Goal: Transaction & Acquisition: Purchase product/service

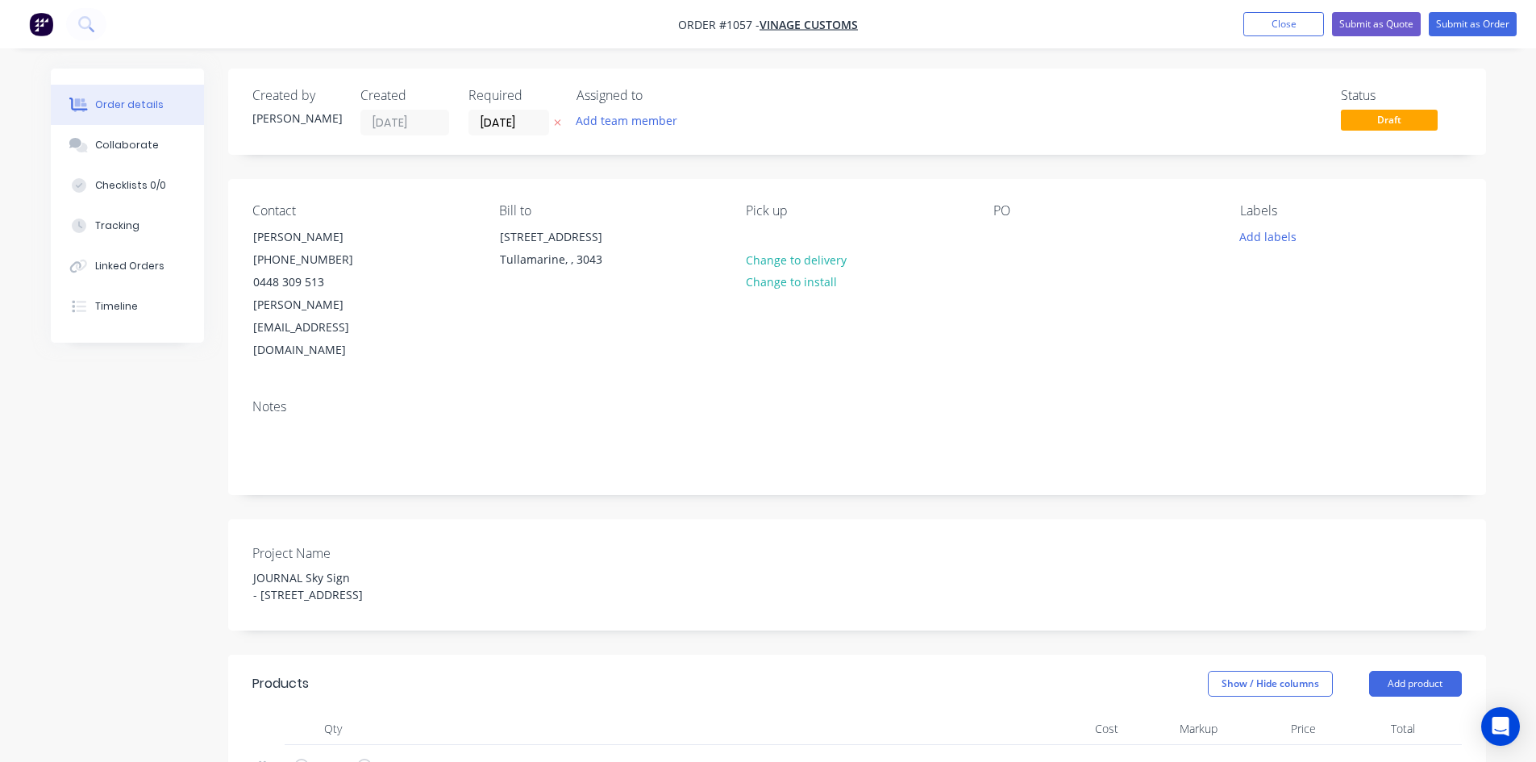
scroll to position [403, 0]
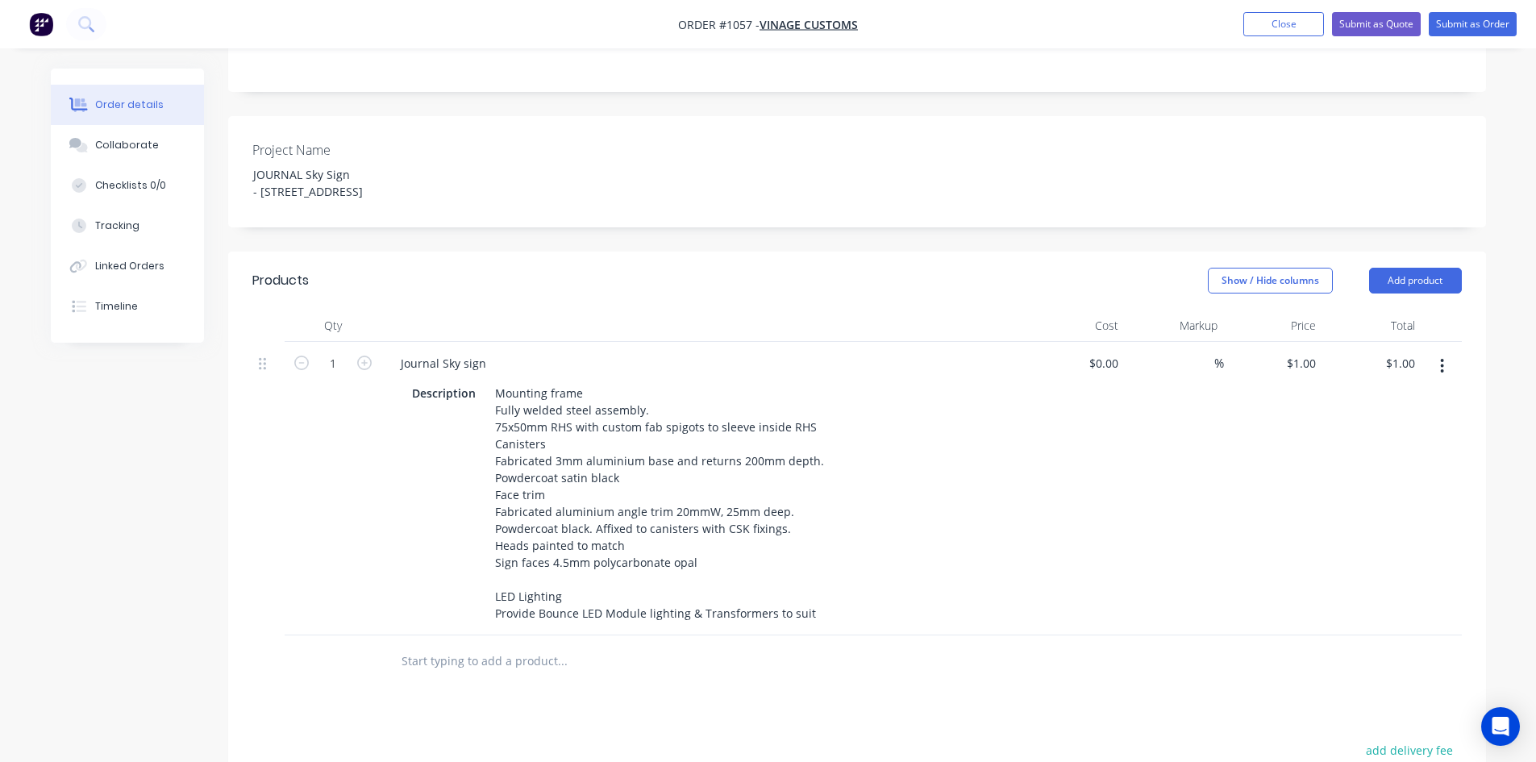
drag, startPoint x: 1110, startPoint y: 519, endPoint x: 1126, endPoint y: 393, distance: 126.7
click at [1110, 518] on div "$0.00 $0.00" at bounding box center [1076, 489] width 99 height 294
click at [1104, 352] on div "$0.00" at bounding box center [1103, 363] width 44 height 23
type input "$33,000.00"
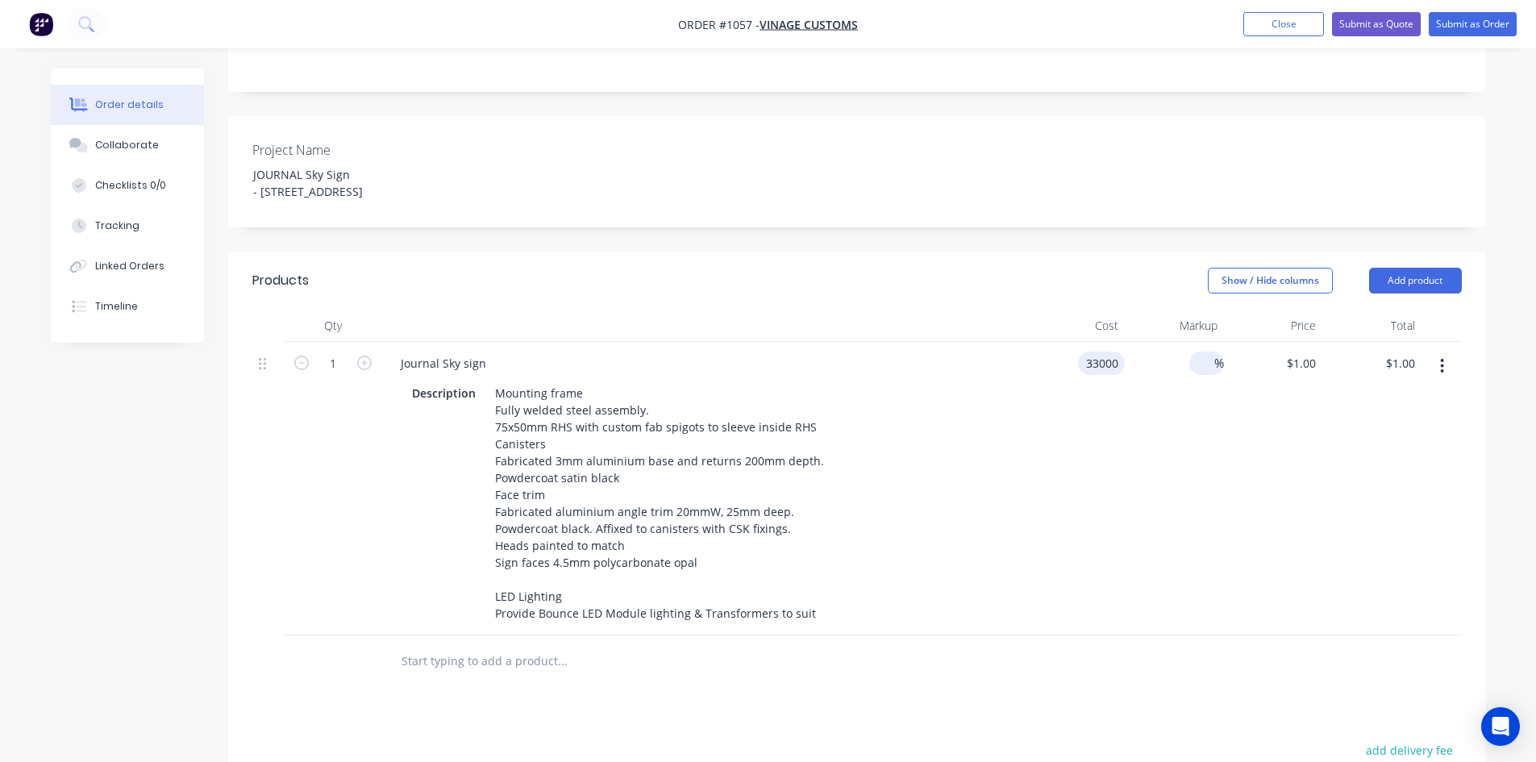
type input "$33,000.00"
click at [1208, 352] on input at bounding box center [1205, 363] width 19 height 23
type input "40"
type input "$46,200.00"
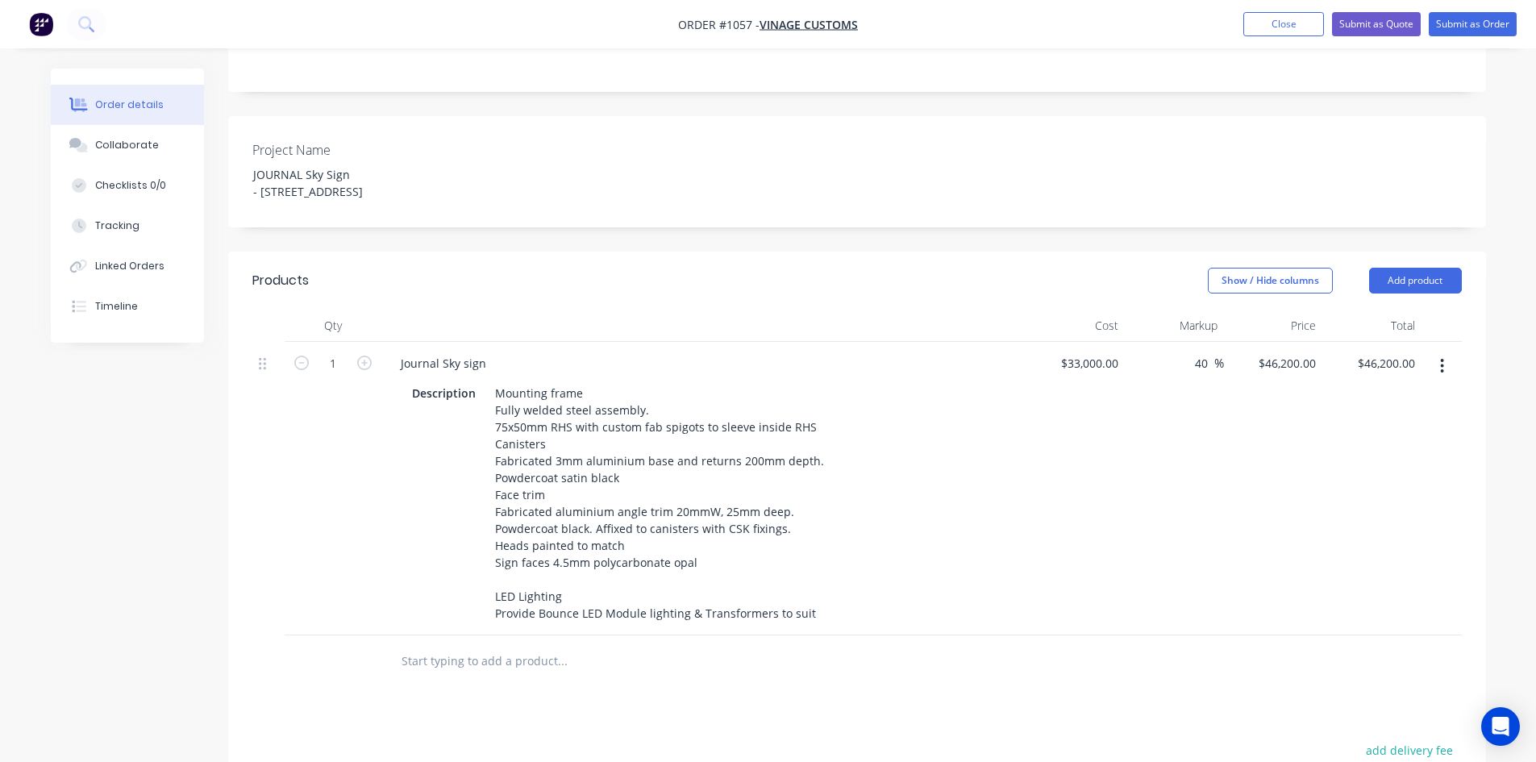
click at [1206, 435] on div "40 40 %" at bounding box center [1174, 489] width 99 height 294
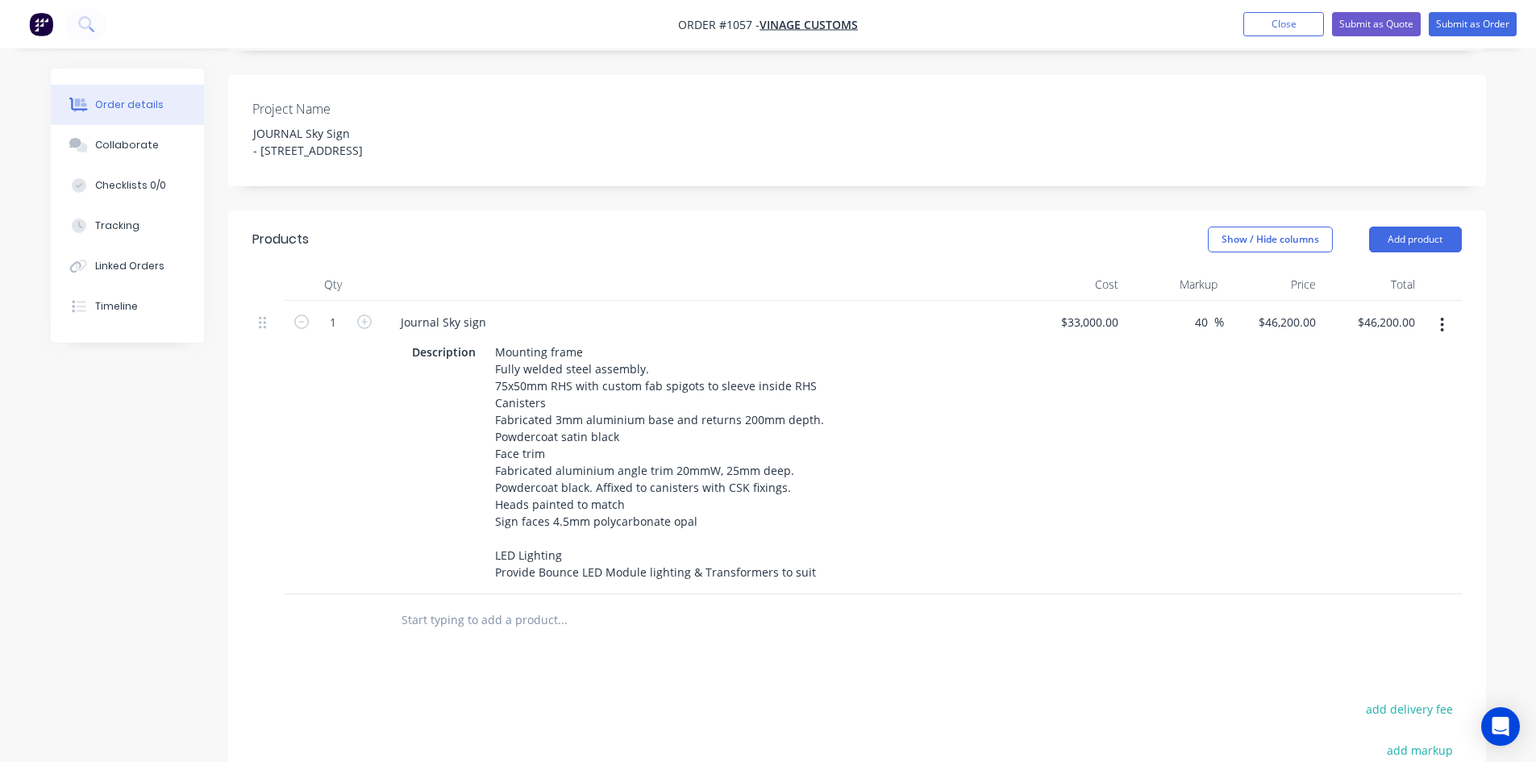
scroll to position [484, 0]
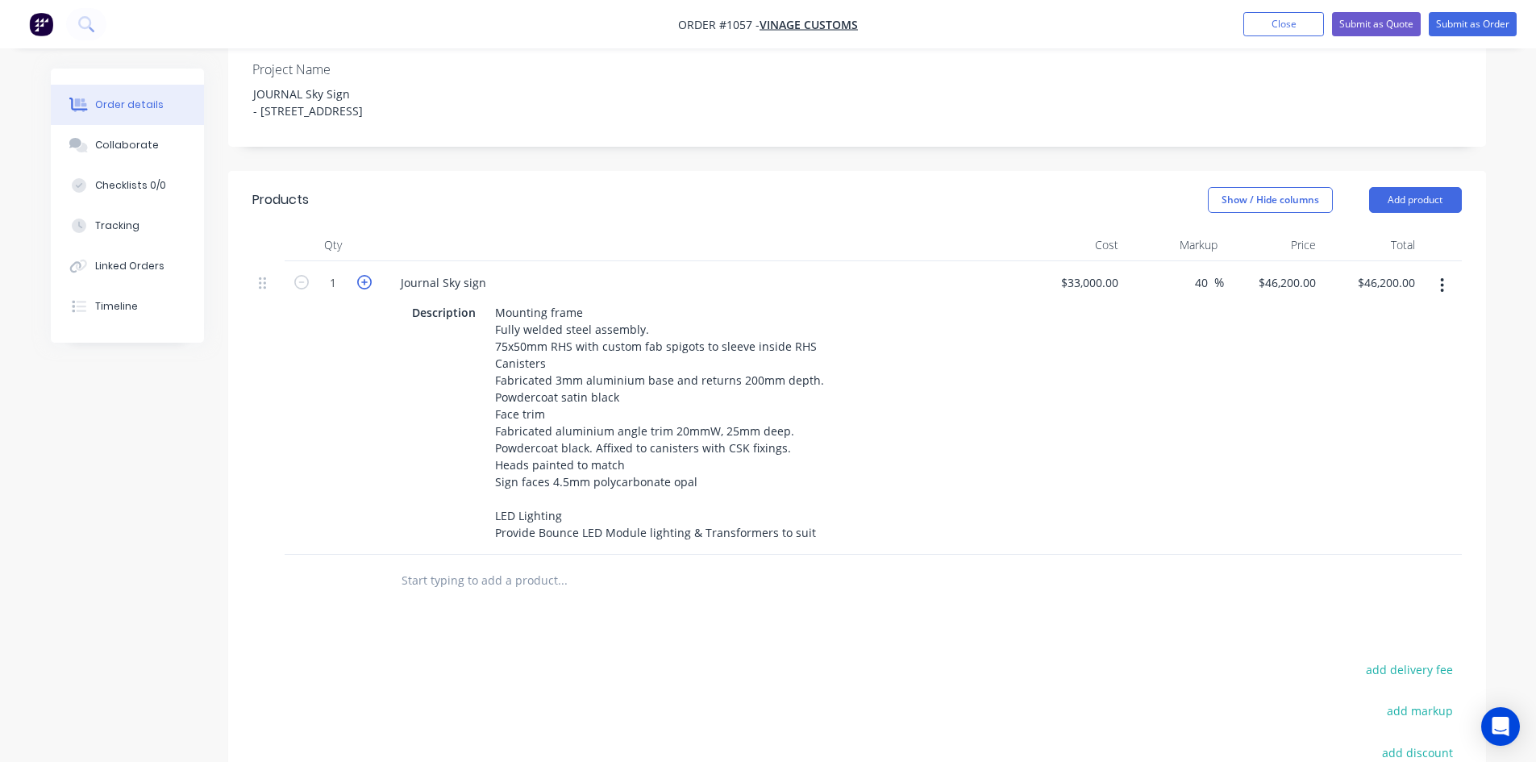
click at [370, 275] on icon "button" at bounding box center [364, 282] width 15 height 15
type input "2"
type input "$92,400.00"
click at [460, 583] on input "text" at bounding box center [562, 580] width 323 height 32
click at [1420, 187] on button "Add product" at bounding box center [1415, 200] width 93 height 26
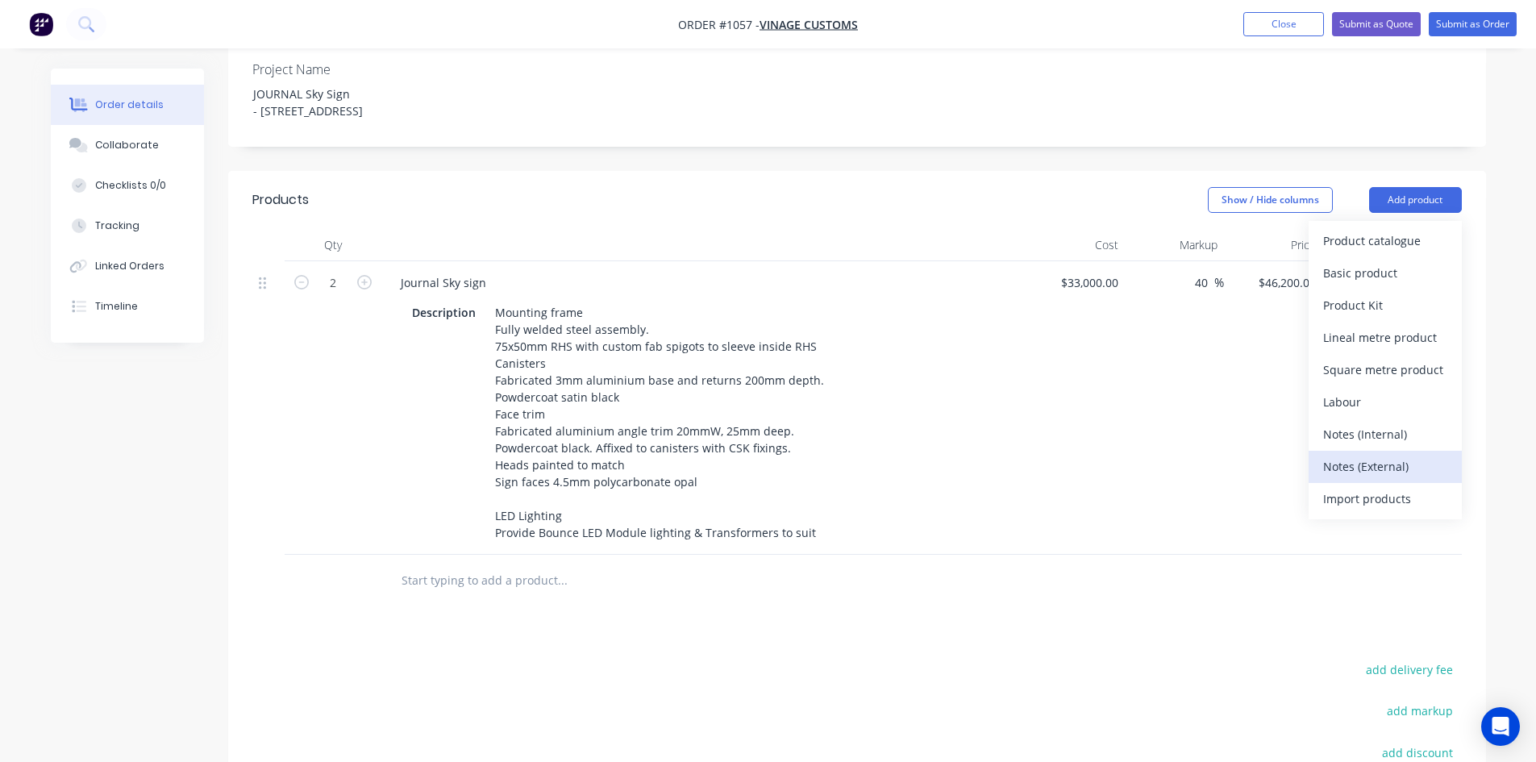
click at [1394, 455] on div "Notes (External)" at bounding box center [1385, 466] width 124 height 23
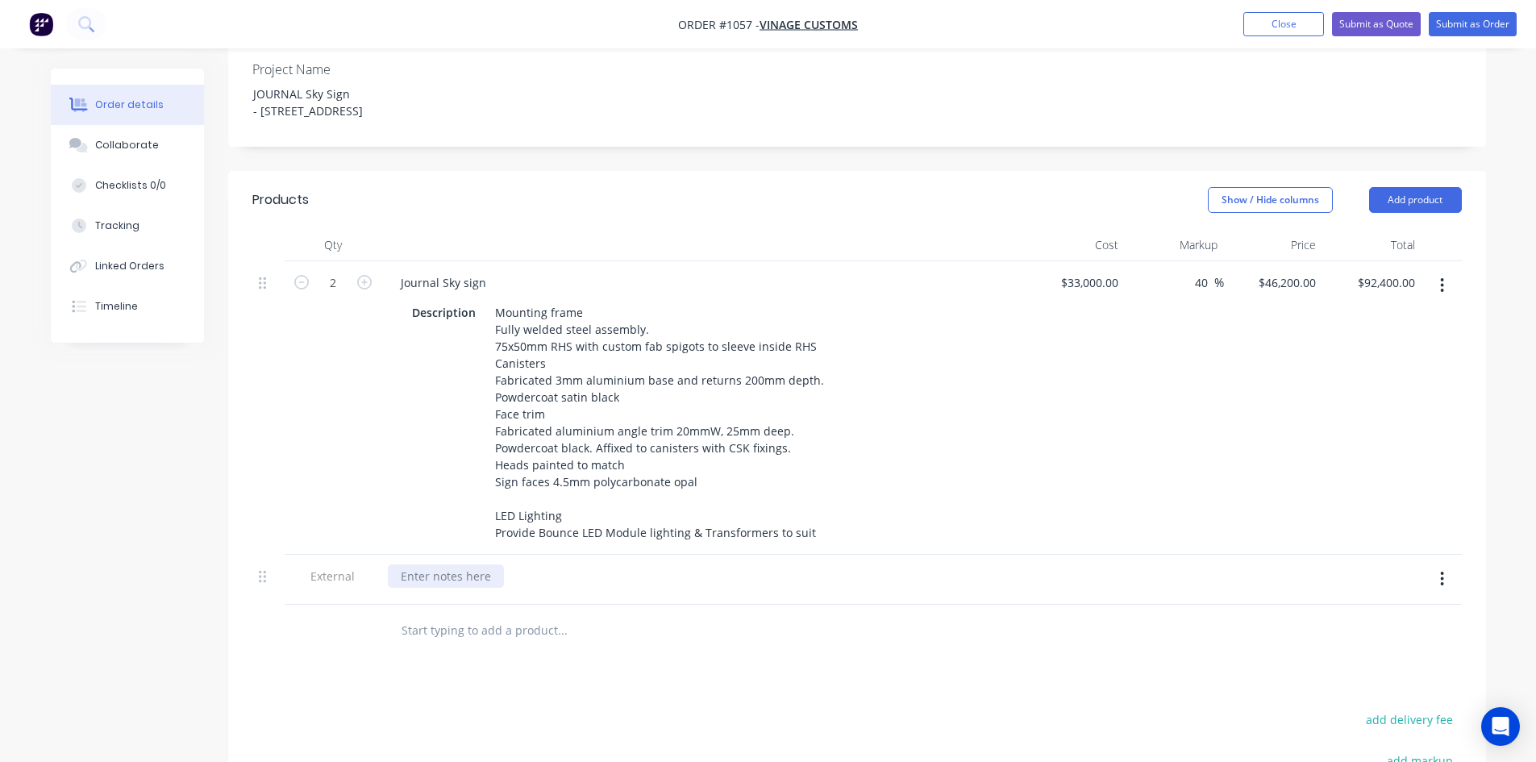
click at [429, 588] on div at bounding box center [446, 575] width 116 height 23
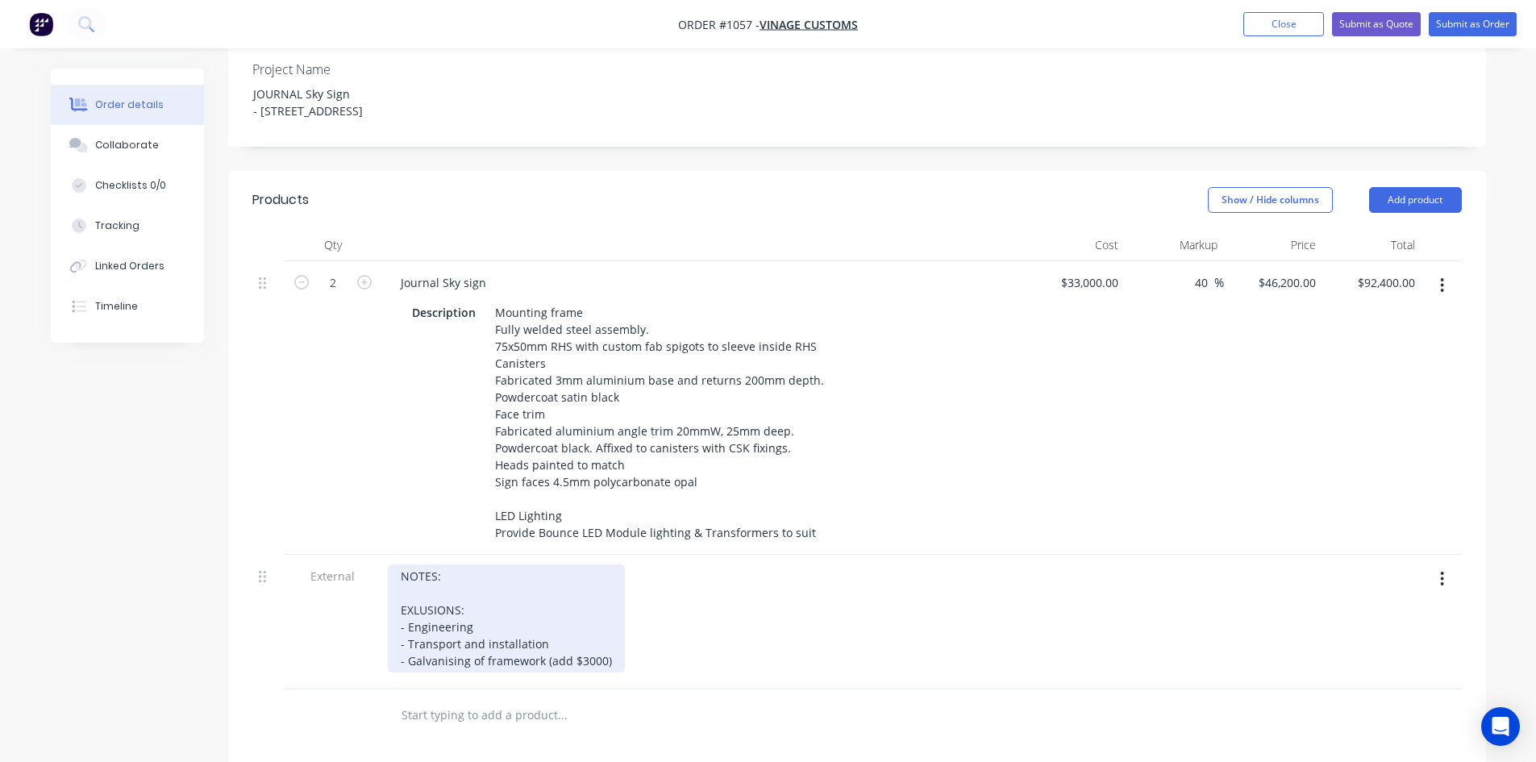
click at [614, 666] on div "NOTES: EXLUSIONS: - Engineering - Transport and installation - Galvanising of f…" at bounding box center [506, 618] width 237 height 108
click at [604, 687] on div "NOTES: EXLUSIONS: - Engineering - Transport and installation - Galvanising of f…" at bounding box center [506, 635] width 237 height 142
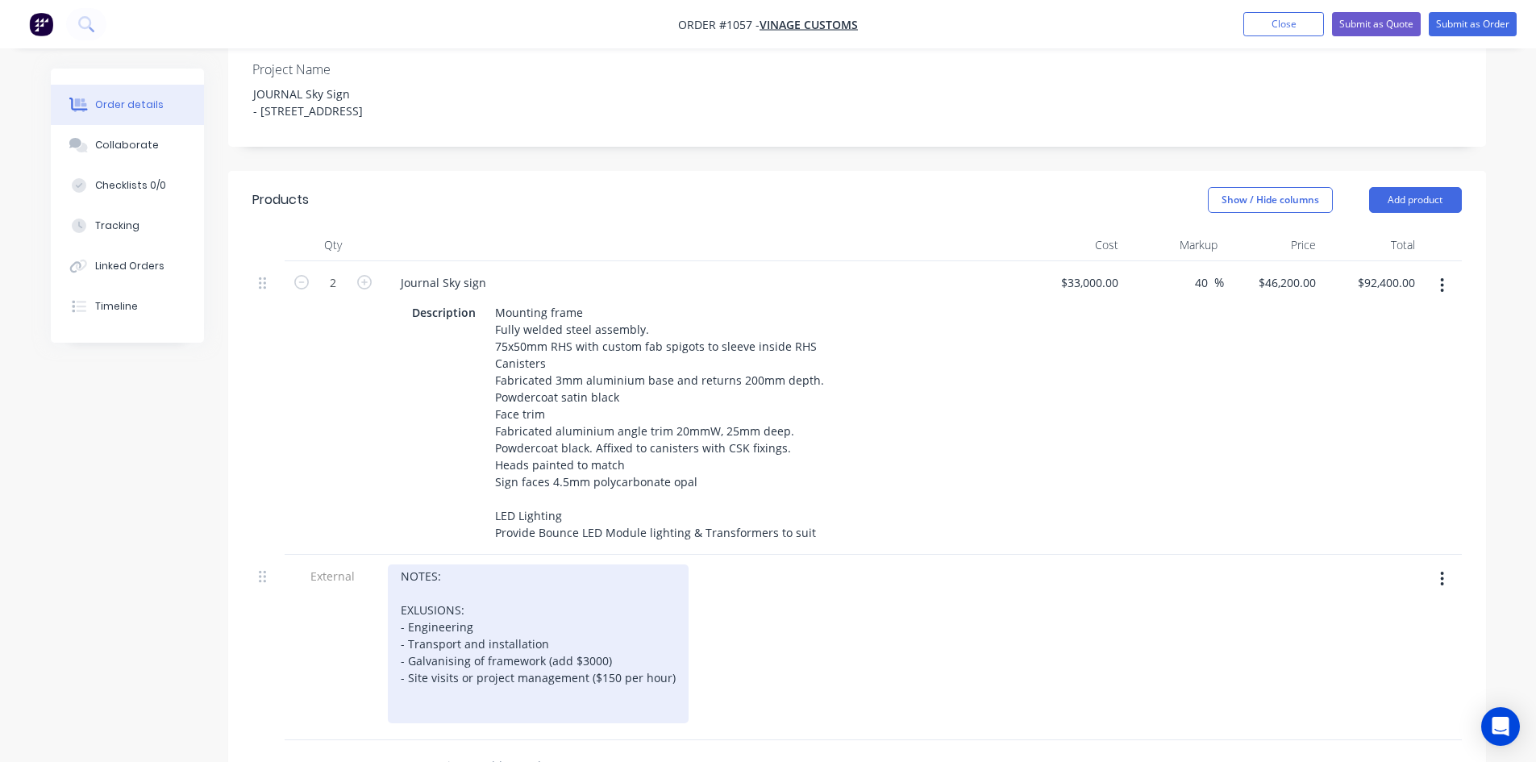
click at [535, 632] on div "NOTES: EXLUSIONS: - Engineering - Transport and installation - Galvanising of f…" at bounding box center [538, 643] width 301 height 159
click at [672, 696] on div "NOTES: EXLUSIONS: - Engineering (Estimate $4000) - Transport and installation -…" at bounding box center [538, 643] width 301 height 159
click at [412, 618] on div "NOTES: EXLUSIONS: - Engineering (Estimate $4000) - Transport and installation -…" at bounding box center [538, 652] width 301 height 176
click at [435, 713] on div "NOTES: EXCLUSIONS: - Engineering (Estimate $4000) - Transport and installation …" at bounding box center [538, 652] width 301 height 176
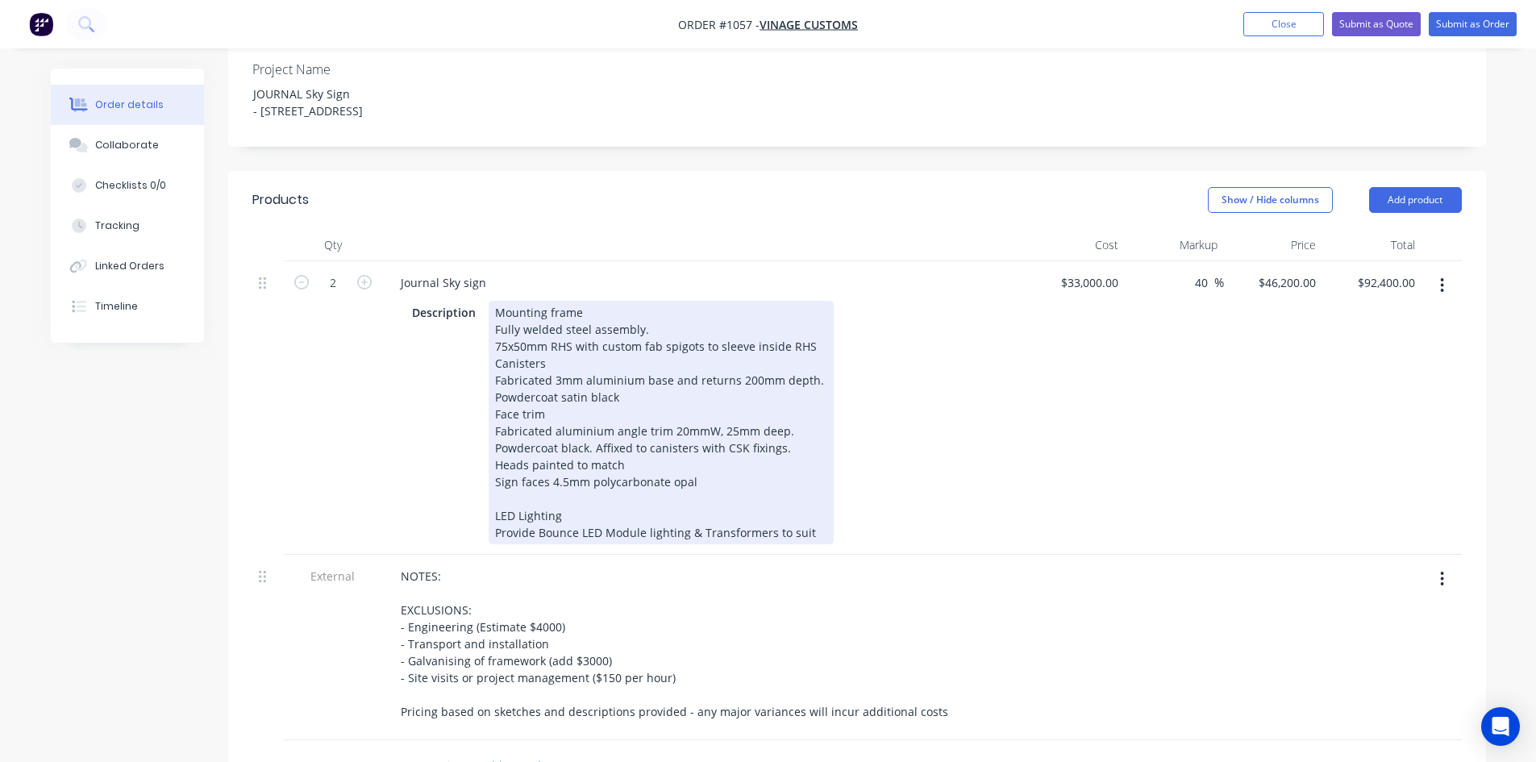
click at [491, 372] on div "Mounting frame Fully welded steel assembly. 75x50mm RHS with custom fab spigots…" at bounding box center [661, 423] width 345 height 244
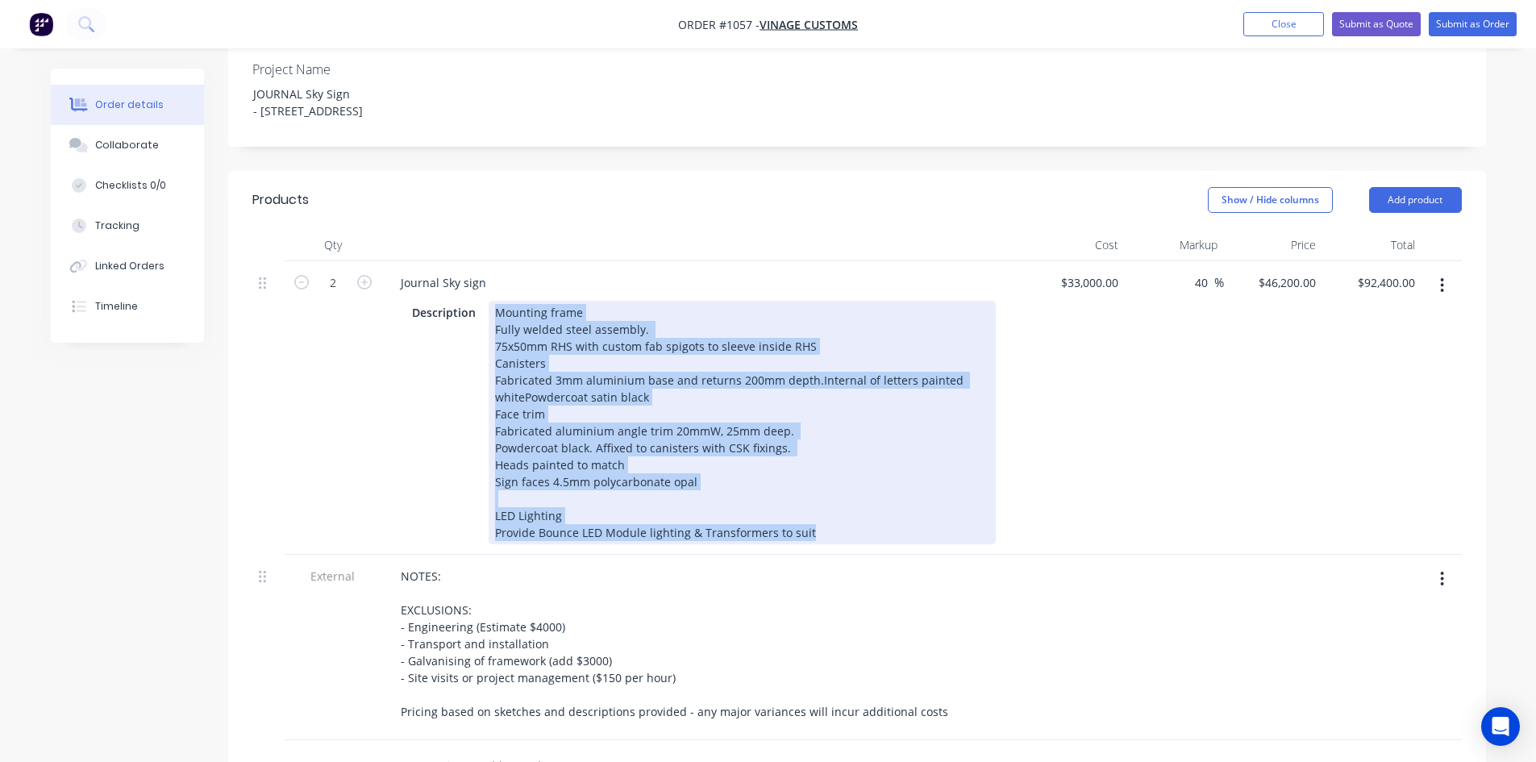
drag, startPoint x: 491, startPoint y: 266, endPoint x: 827, endPoint y: 563, distance: 447.9
click at [826, 544] on div "Description Mounting frame Fully welded steel assembly. 75x50mm RHS with custom…" at bounding box center [701, 423] width 590 height 244
copy div "Mounting frame Fully welded steel assembly. 75x50mm RHS with custom fab spigots…"
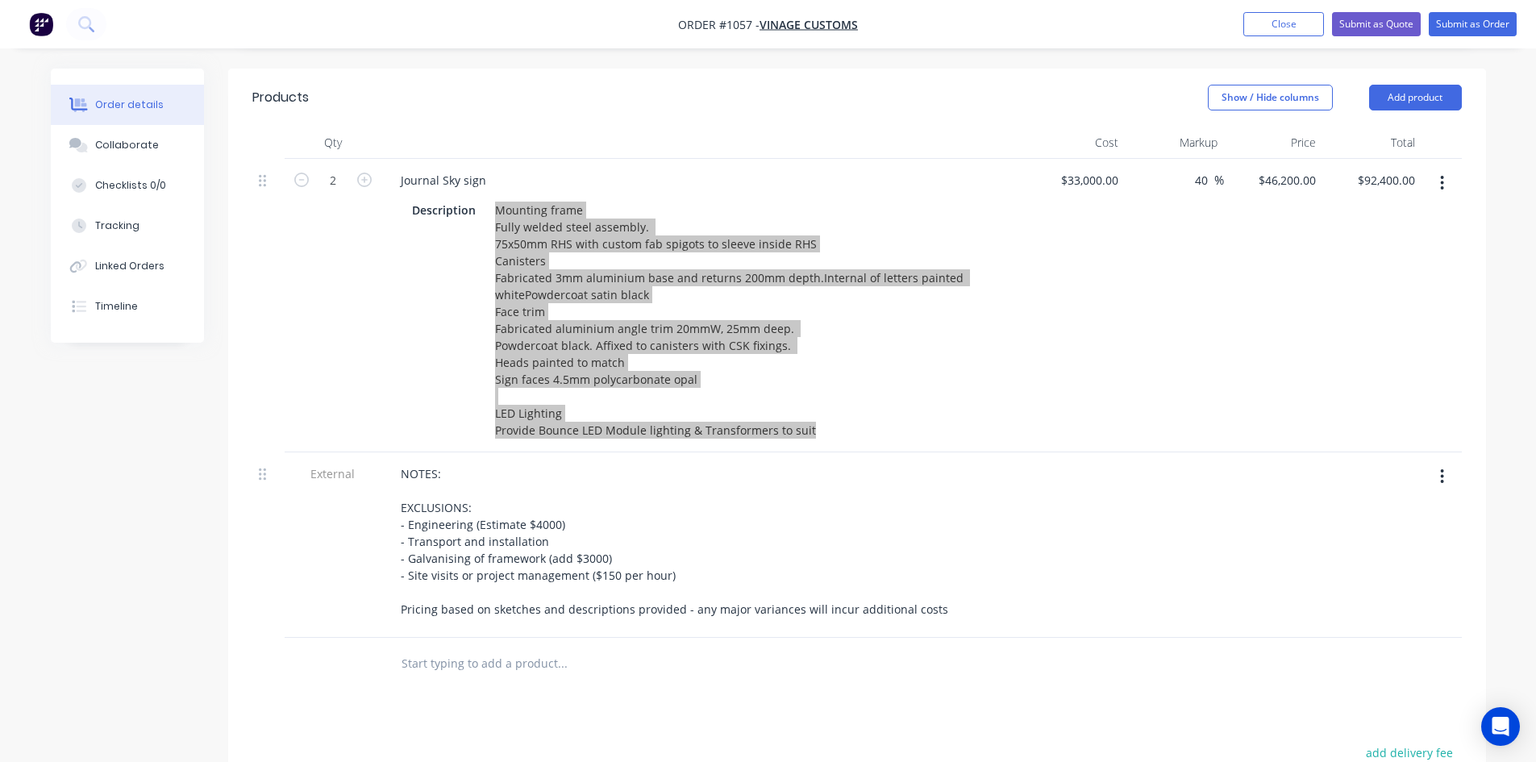
scroll to position [726, 0]
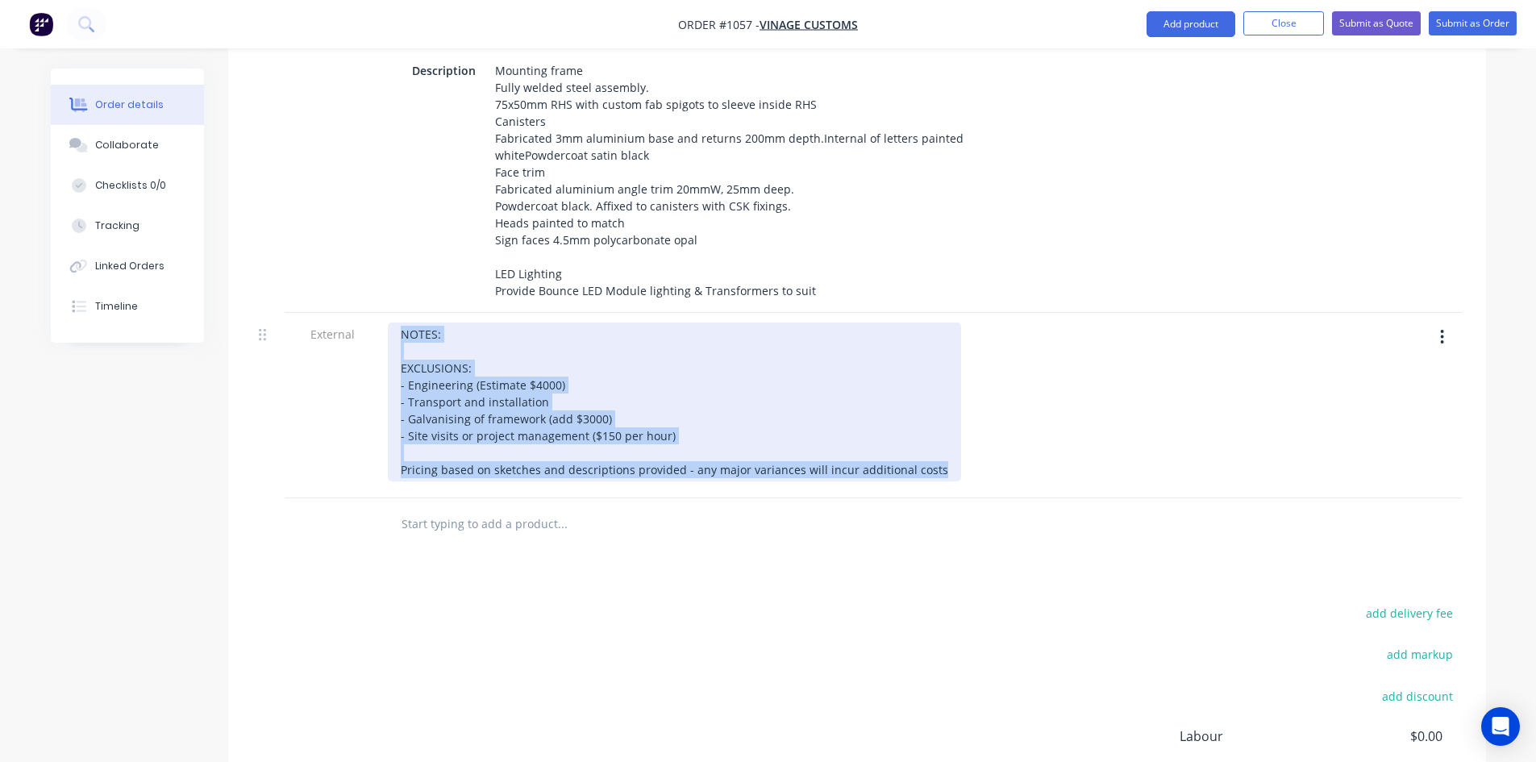
drag, startPoint x: 402, startPoint y: 356, endPoint x: 949, endPoint y: 497, distance: 565.3
click at [949, 481] on div "NOTES: EXCLUSIONS: - Engineering (Estimate $4000) - Transport and installation …" at bounding box center [704, 402] width 632 height 159
copy div "NOTES: EXCLUSIONS: - Engineering (Estimate $4000) - Transport and installation …"
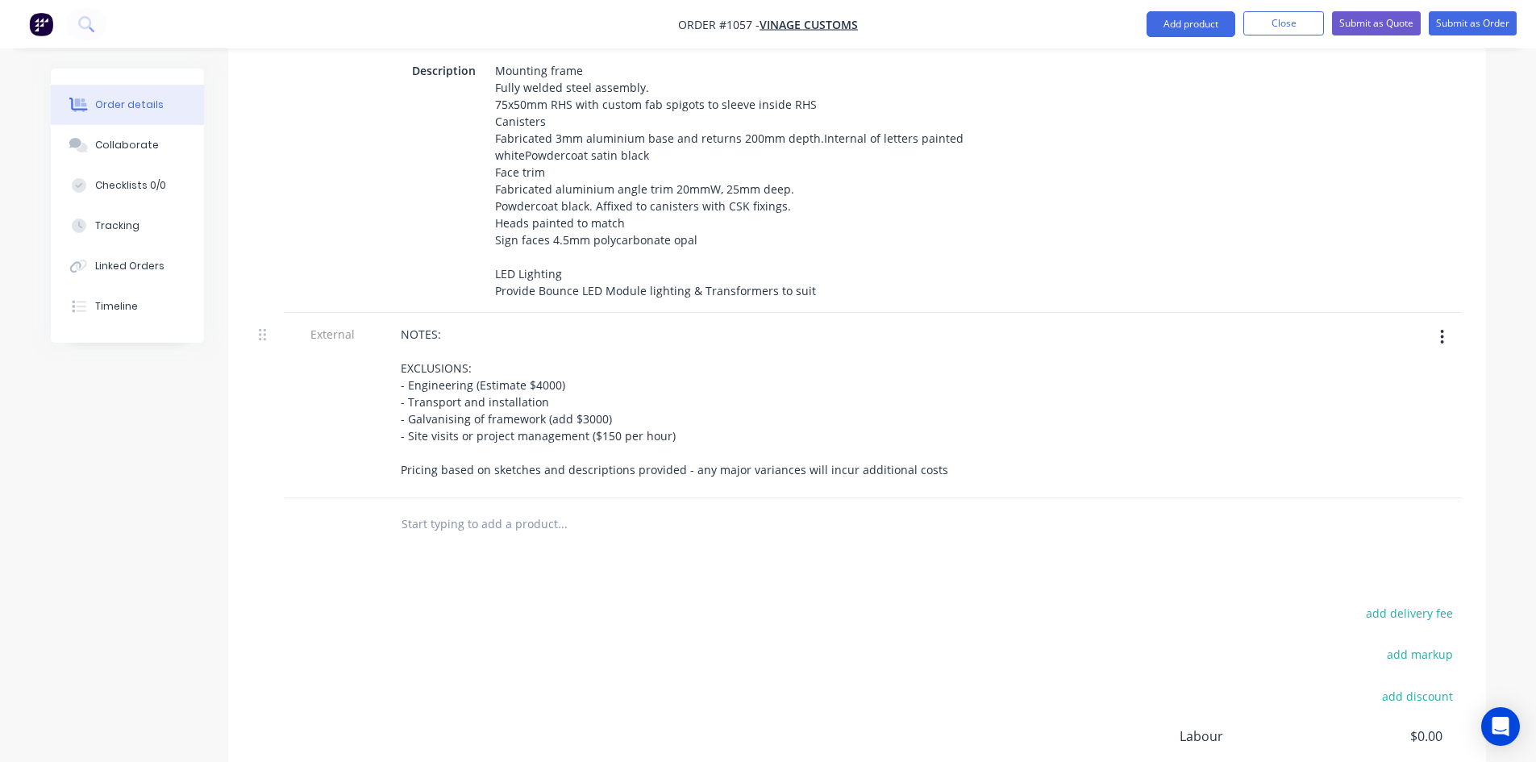
click at [1131, 411] on div at bounding box center [1174, 405] width 99 height 185
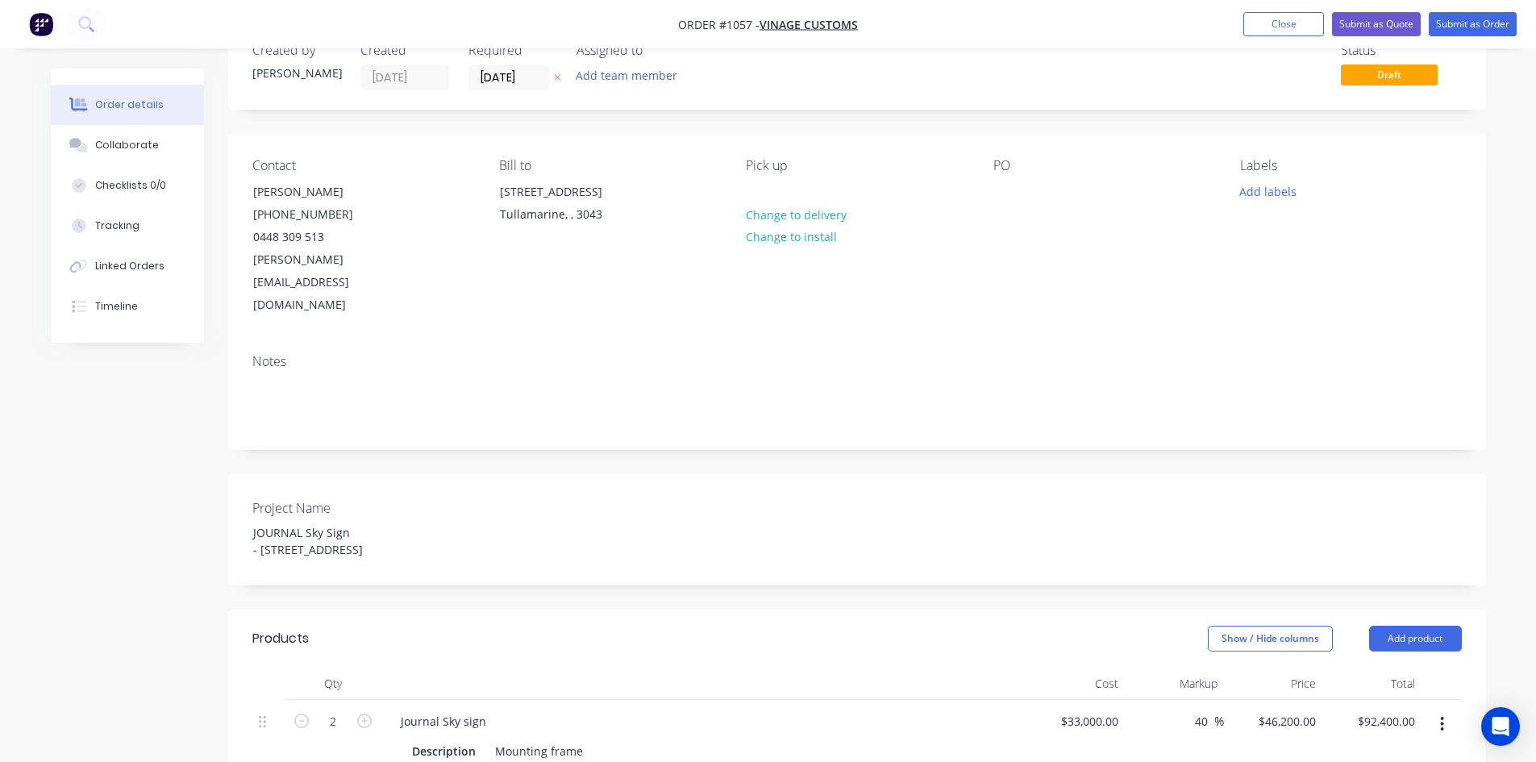
scroll to position [0, 0]
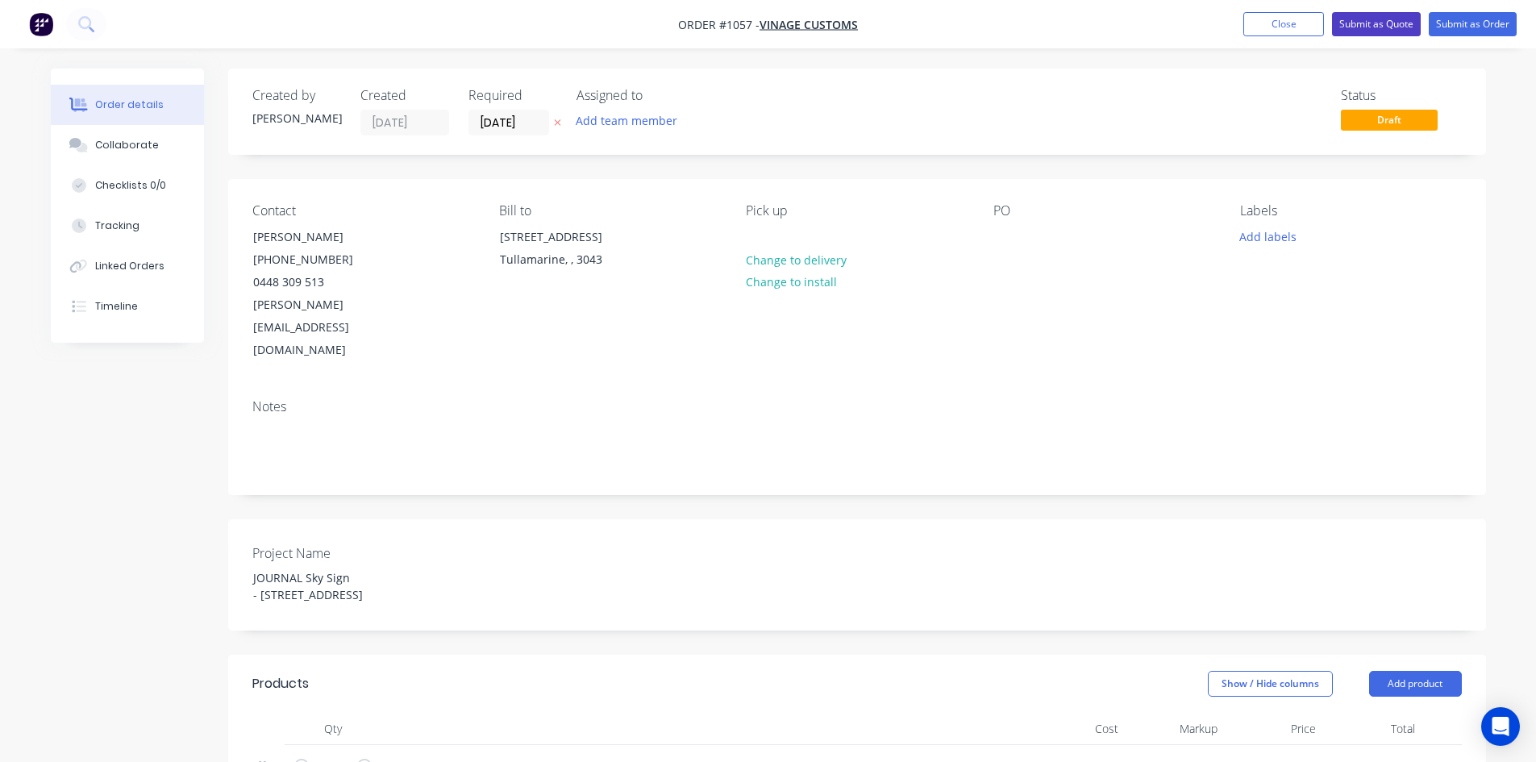
click at [1376, 20] on button "Submit as Quote" at bounding box center [1376, 24] width 89 height 24
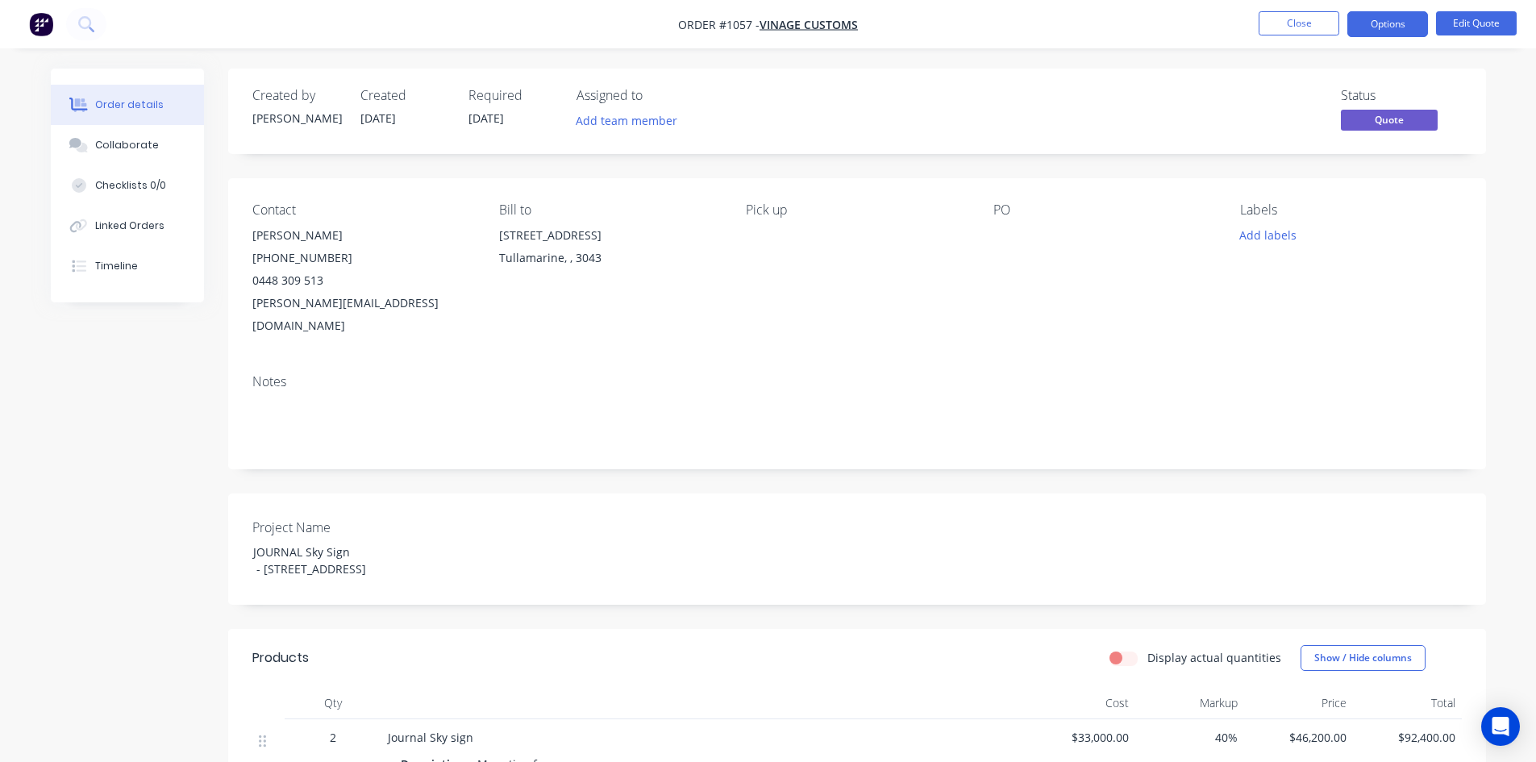
click at [1376, 20] on button "Options" at bounding box center [1388, 24] width 81 height 26
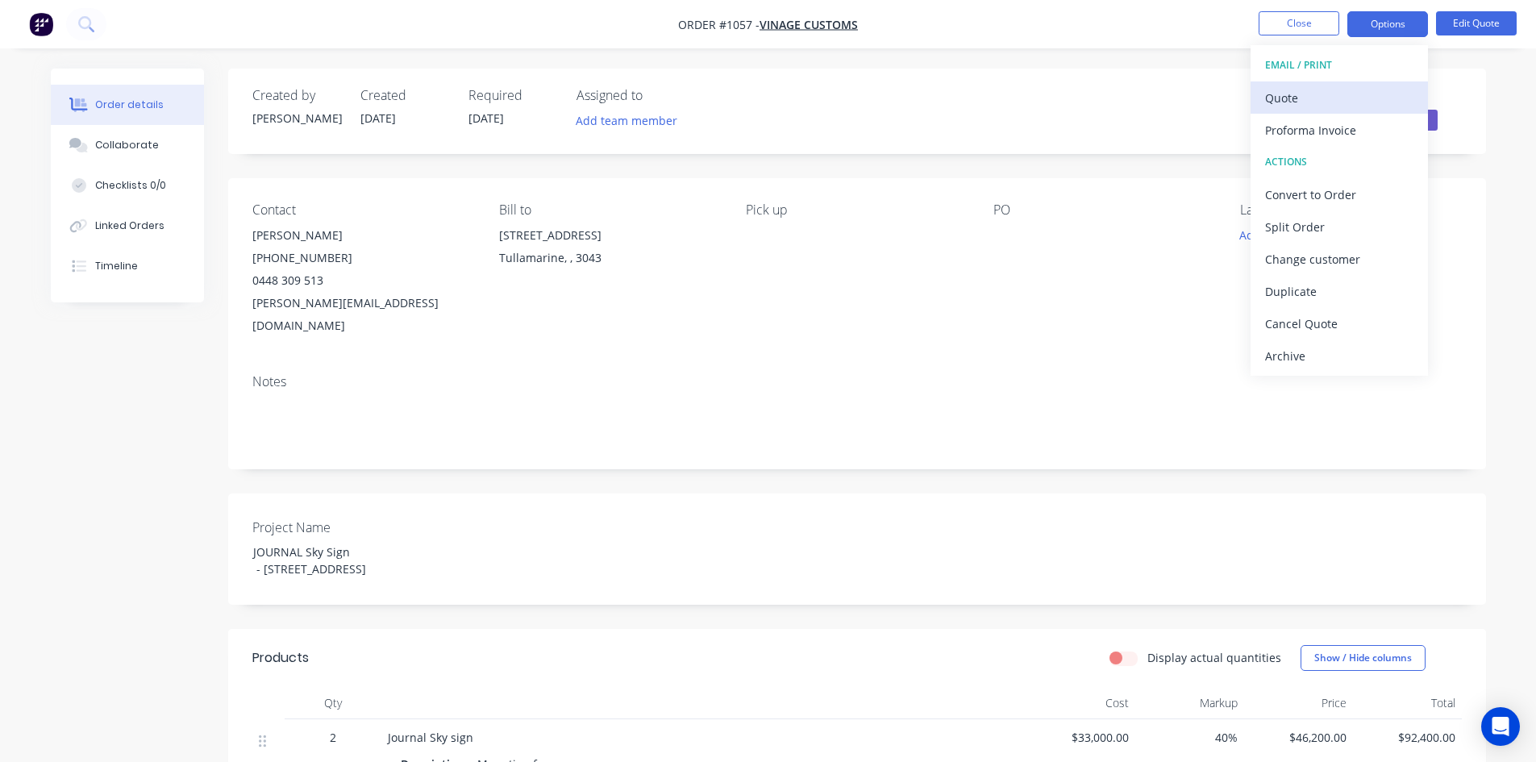
click at [1362, 97] on div "Quote" at bounding box center [1339, 97] width 148 height 23
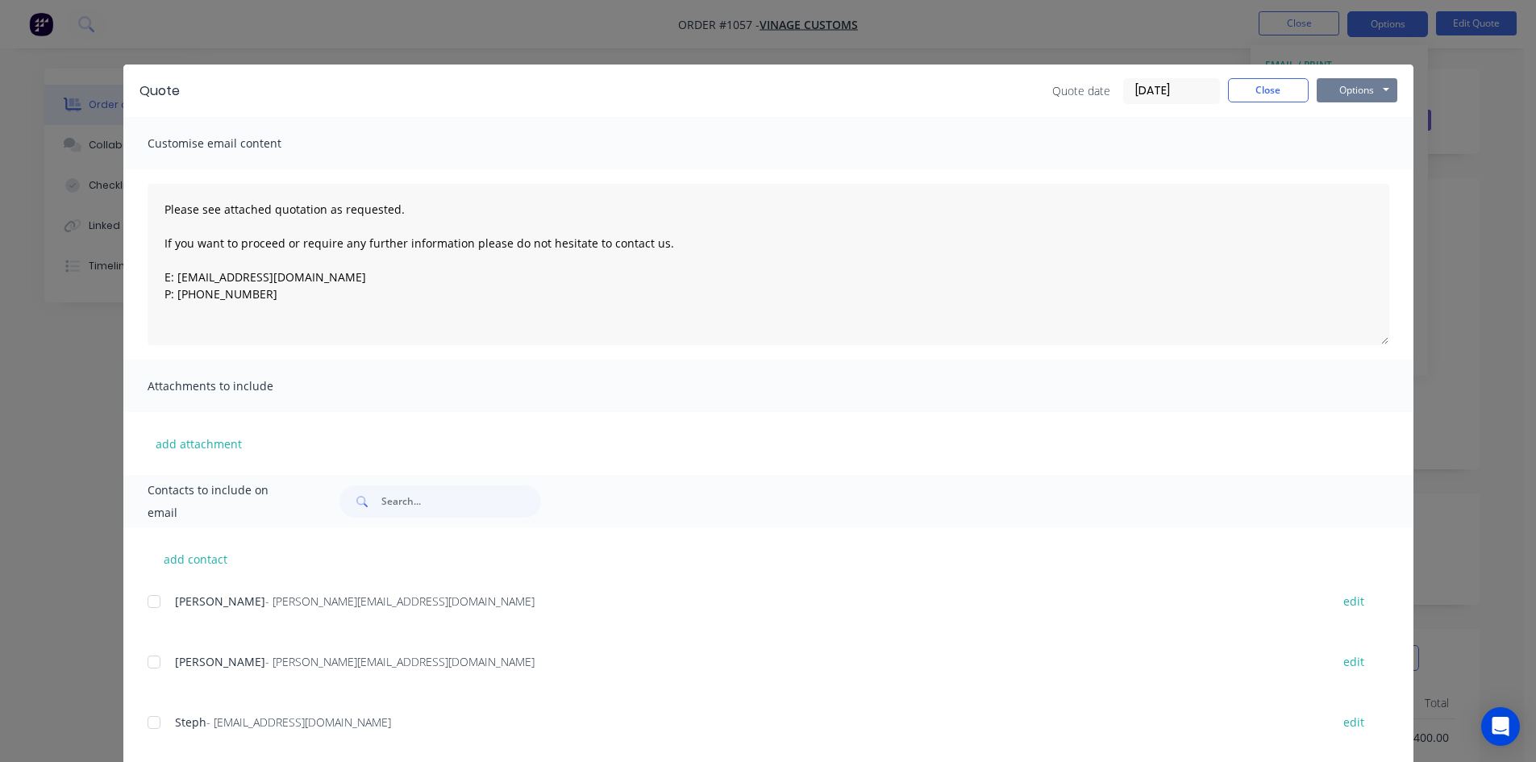
click at [1357, 94] on button "Options" at bounding box center [1357, 90] width 81 height 24
click at [1356, 142] on button "Print" at bounding box center [1368, 145] width 103 height 27
click at [1273, 90] on button "Close" at bounding box center [1268, 90] width 81 height 24
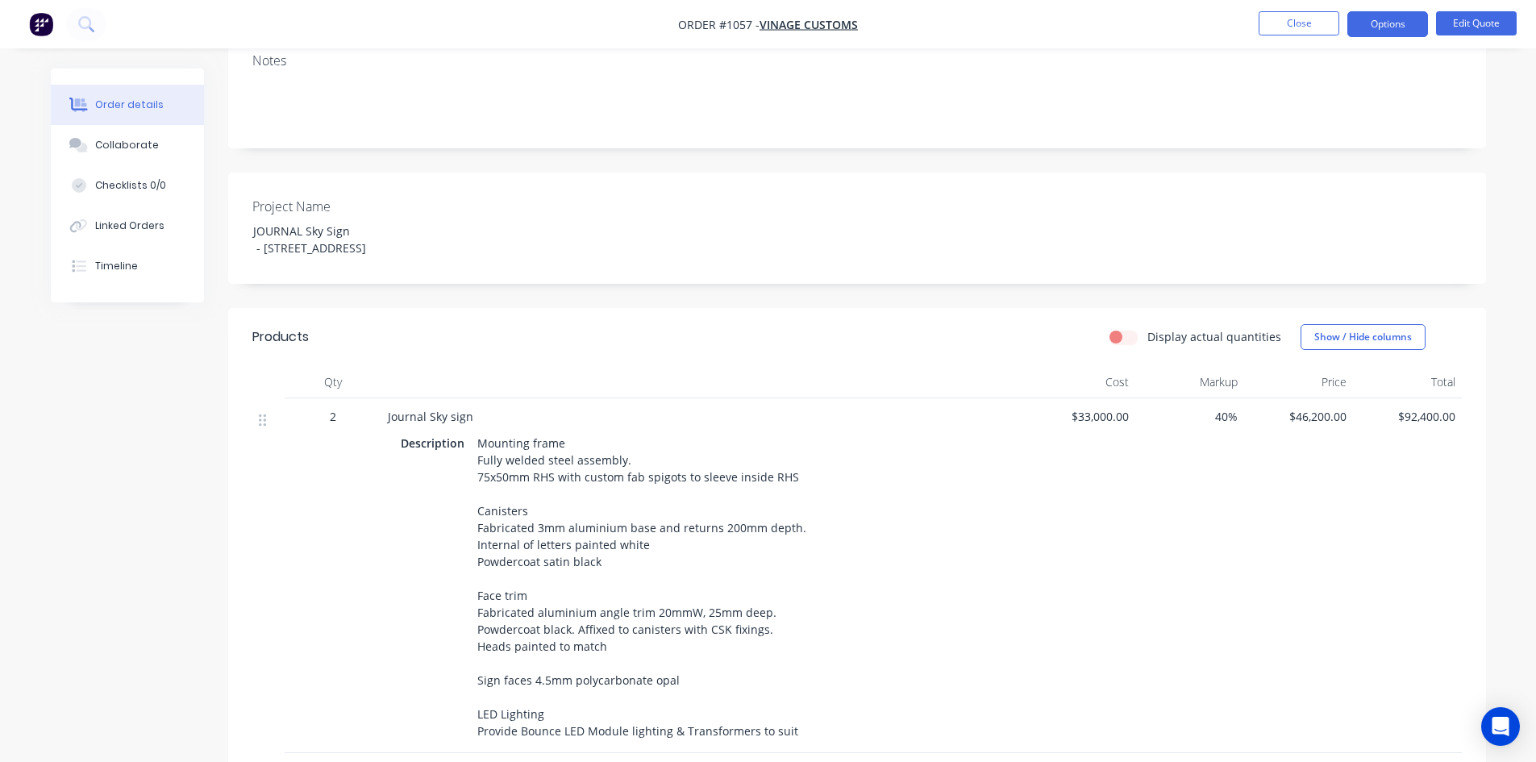
scroll to position [242, 0]
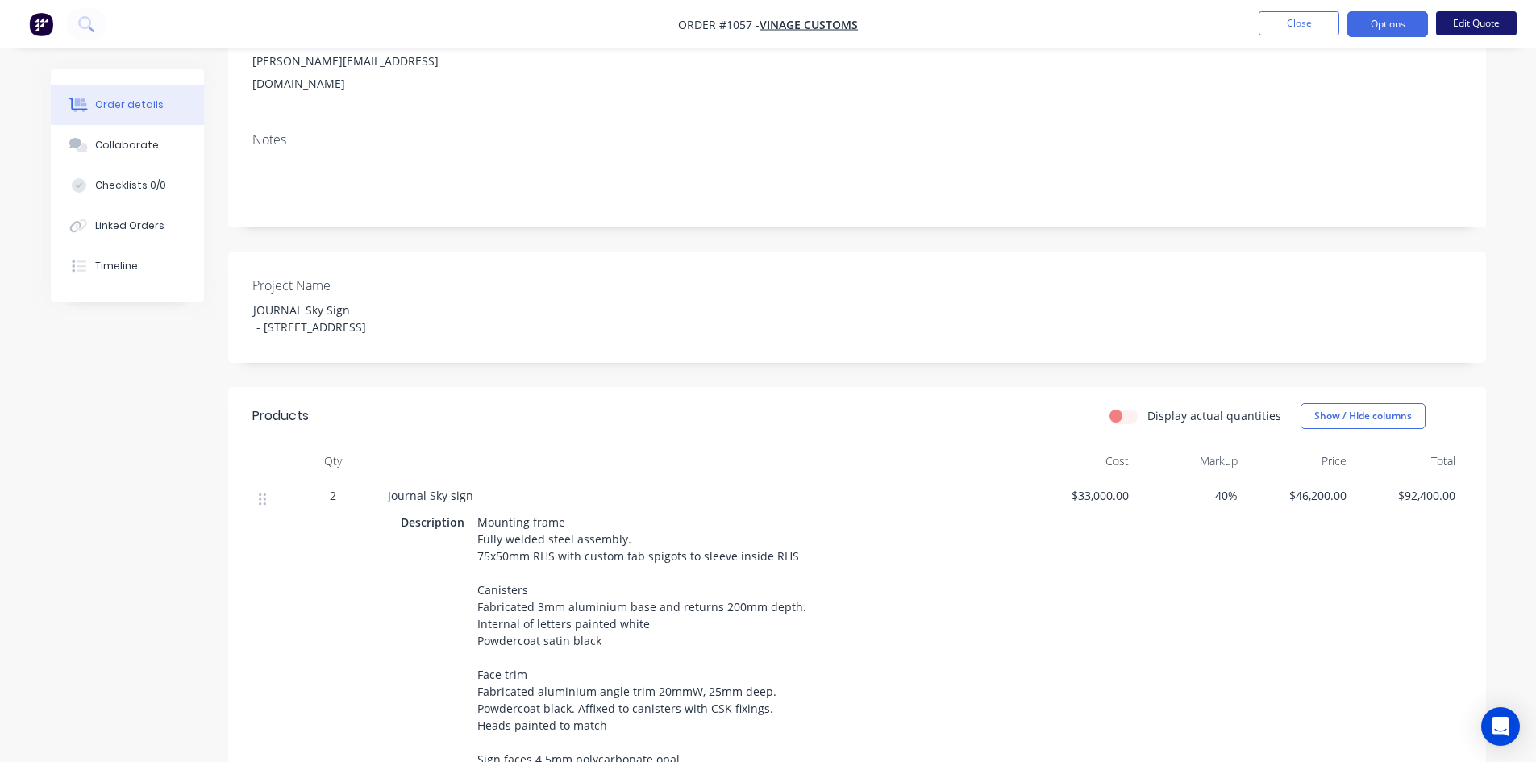
click at [1462, 23] on button "Edit Quote" at bounding box center [1476, 23] width 81 height 24
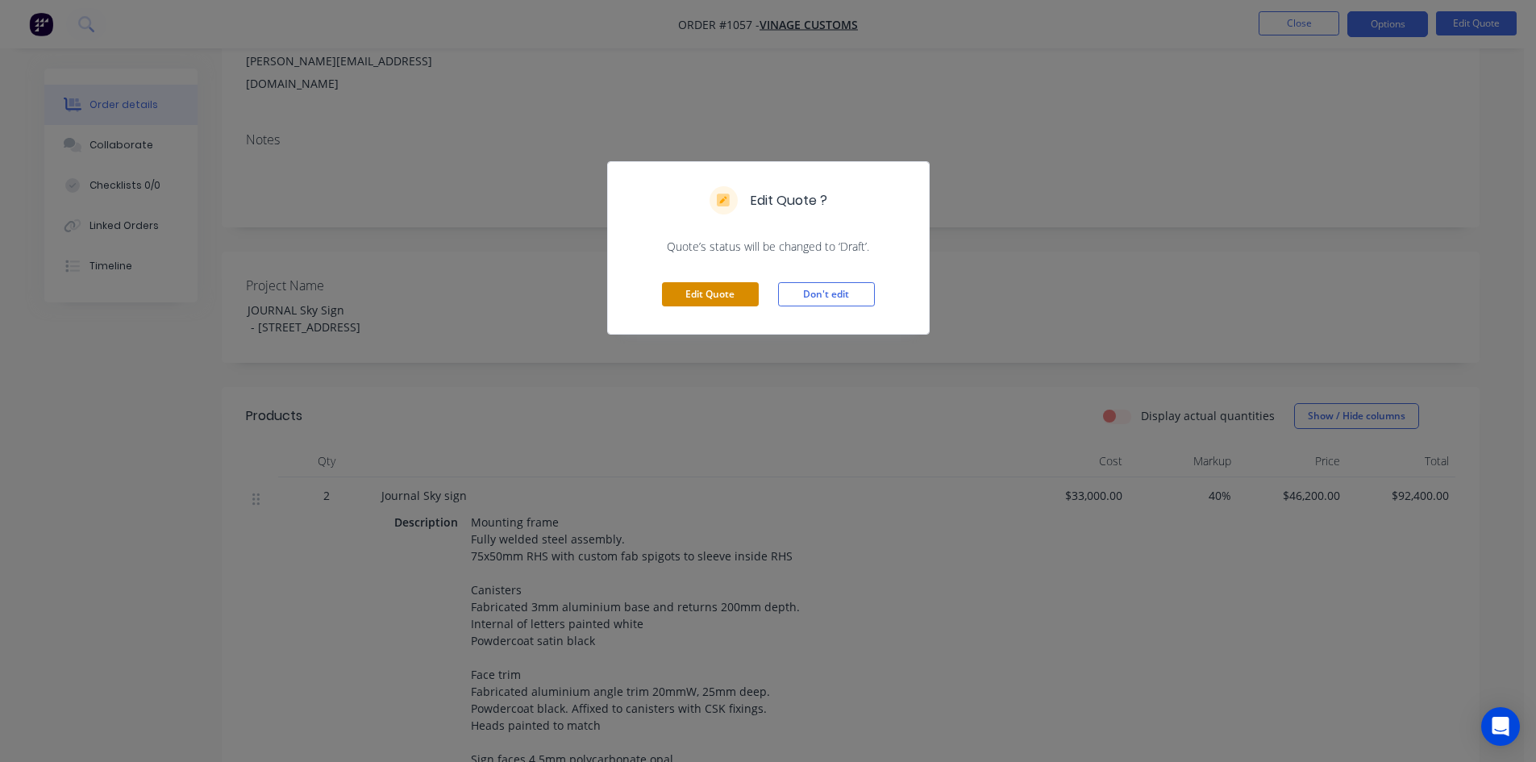
click at [726, 297] on button "Edit Quote" at bounding box center [710, 294] width 97 height 24
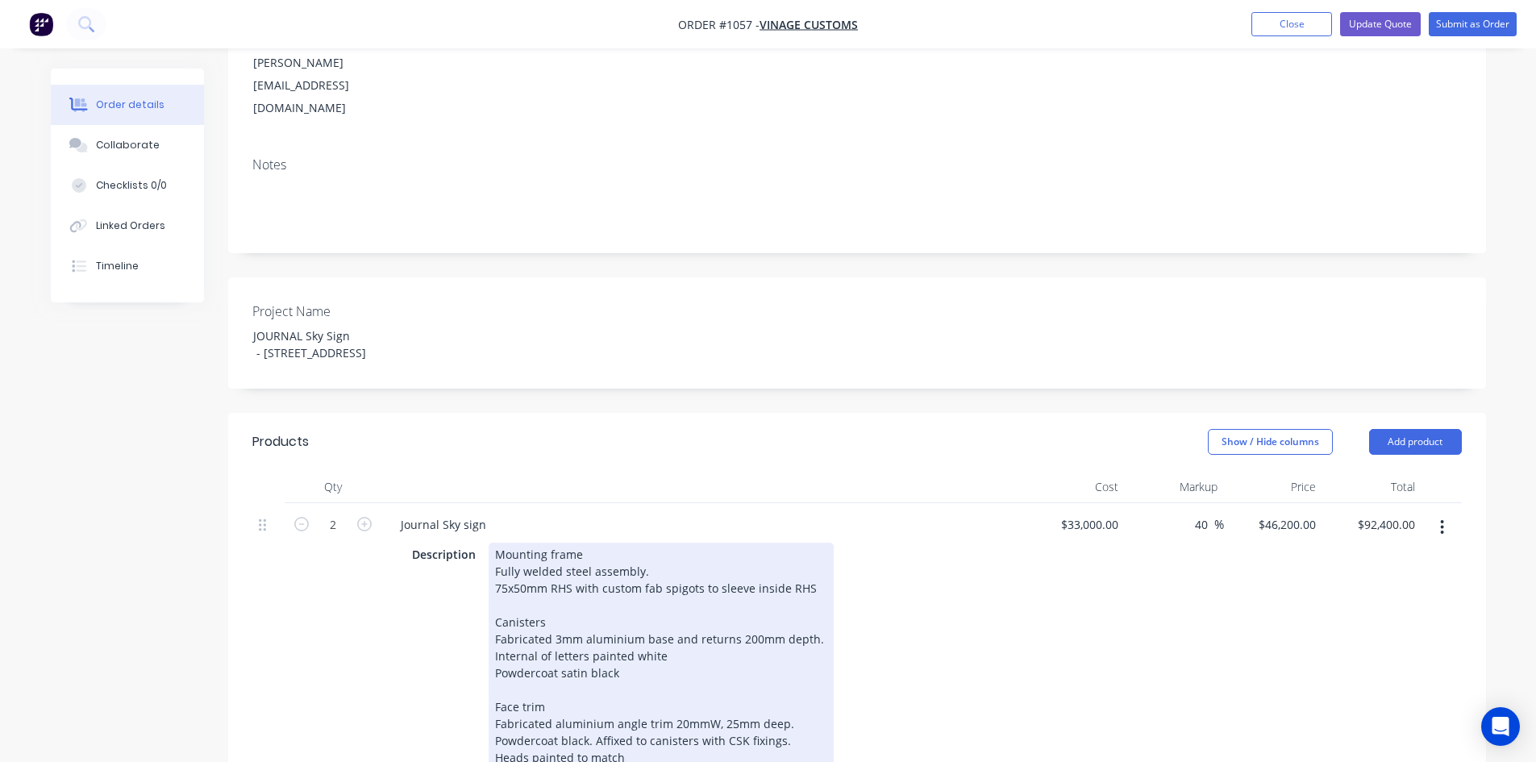
click at [492, 543] on div "Mounting frame Fully welded steel assembly. 75x50mm RHS with custom fab spigots…" at bounding box center [661, 698] width 345 height 311
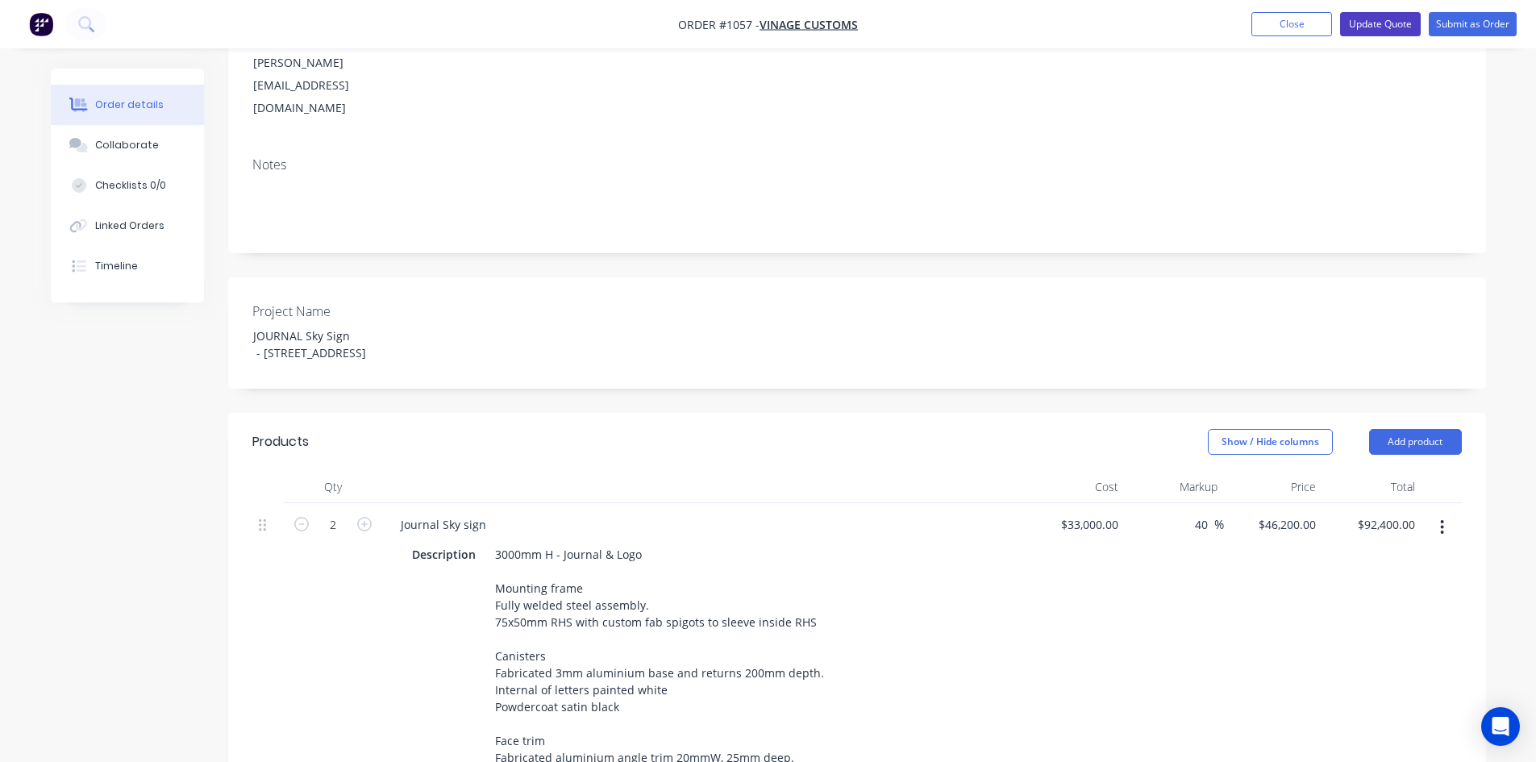
click at [1369, 23] on button "Update Quote" at bounding box center [1380, 24] width 81 height 24
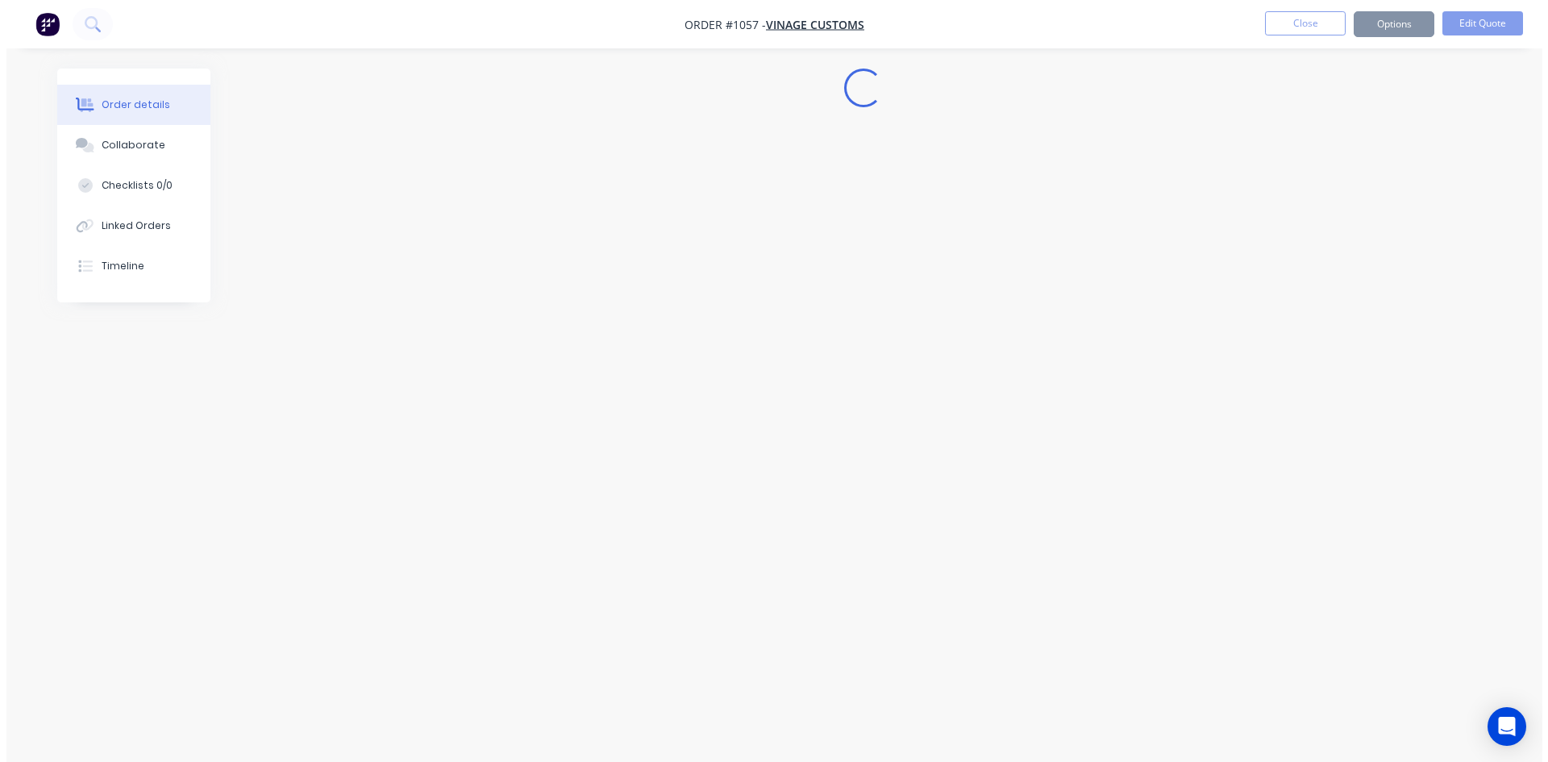
scroll to position [0, 0]
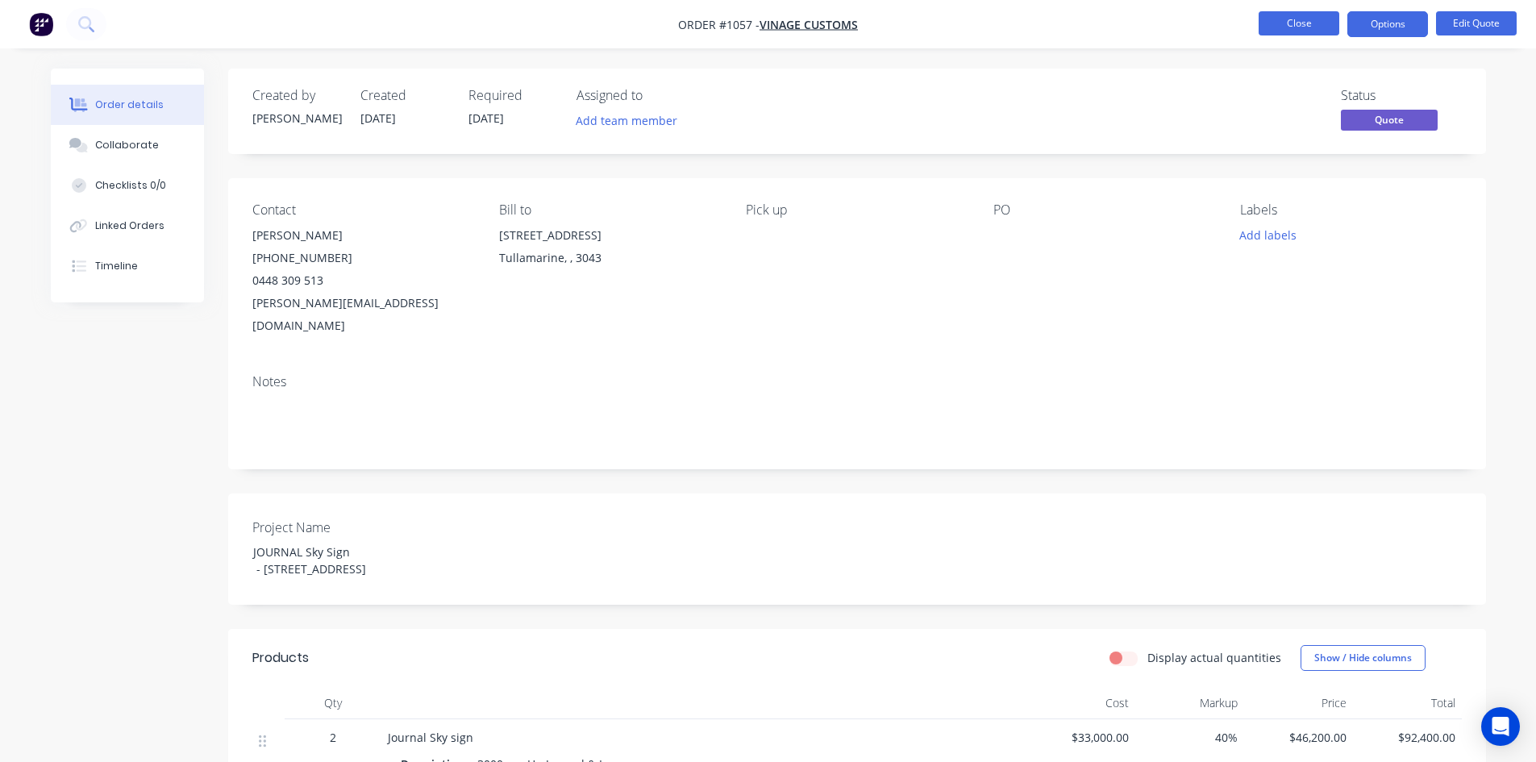
click at [1302, 29] on button "Close" at bounding box center [1299, 23] width 81 height 24
